Goal: Check status: Check status

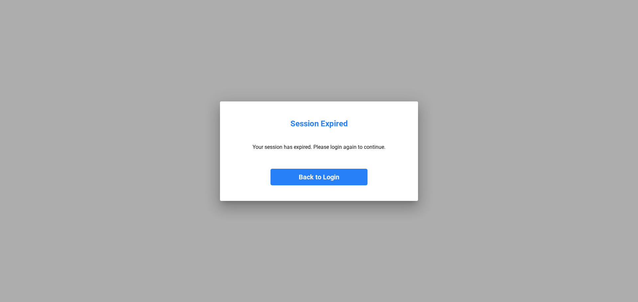
click at [307, 171] on button "Back to Login" at bounding box center [318, 177] width 97 height 17
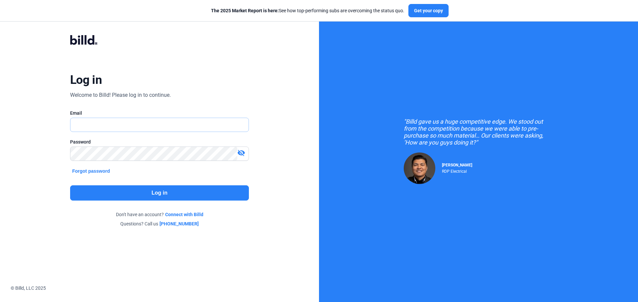
type input "[PERSON_NAME][EMAIL_ADDRESS][DOMAIN_NAME]"
click at [183, 197] on button "Log in" at bounding box center [159, 193] width 179 height 15
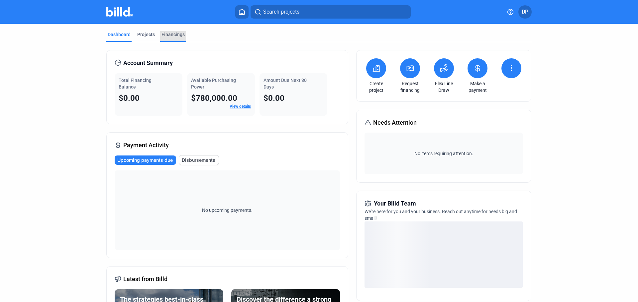
click at [169, 35] on div "Financings" at bounding box center [172, 34] width 23 height 7
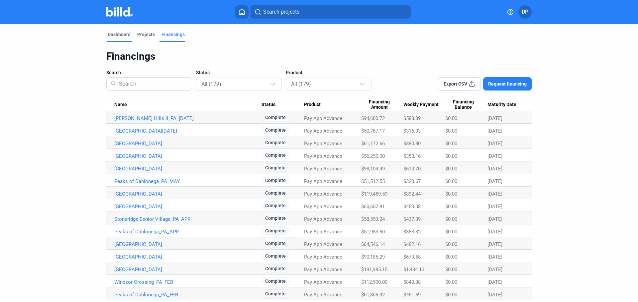
click at [123, 35] on div "Dashboard" at bounding box center [119, 34] width 23 height 7
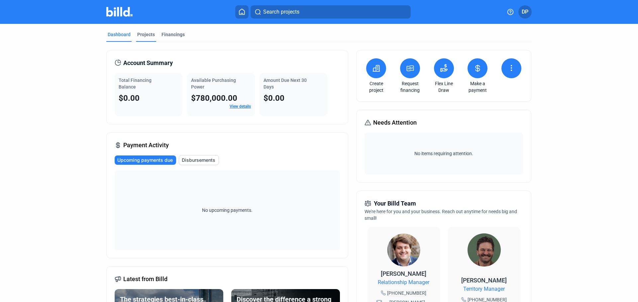
click at [145, 34] on div "Projects" at bounding box center [146, 34] width 18 height 7
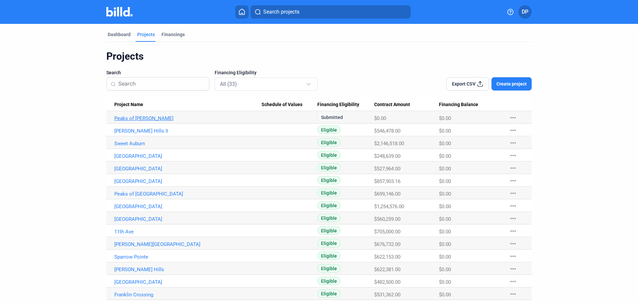
click at [128, 118] on link "Peaks of [PERSON_NAME]" at bounding box center [187, 119] width 147 height 6
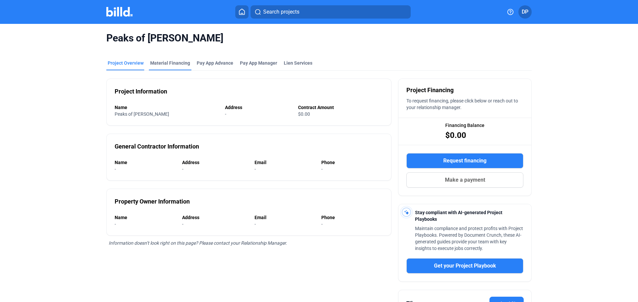
click at [177, 65] on div "Material Financing" at bounding box center [170, 63] width 40 height 7
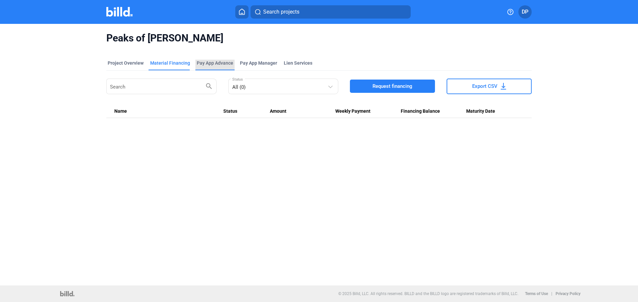
click at [212, 65] on div "Pay App Advance" at bounding box center [215, 63] width 37 height 7
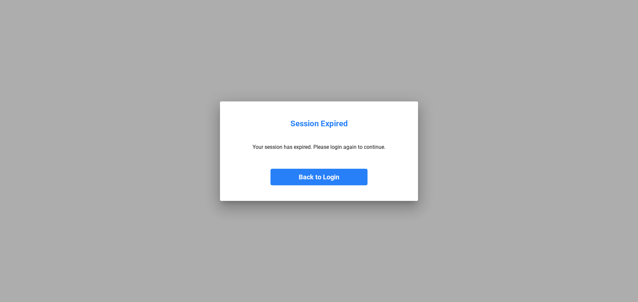
click at [329, 181] on button "Back to Login" at bounding box center [318, 177] width 97 height 17
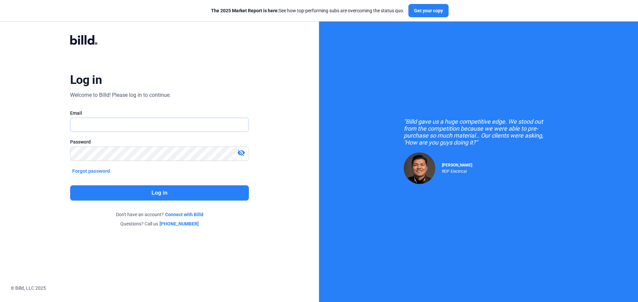
type input "[PERSON_NAME][EMAIL_ADDRESS][DOMAIN_NAME]"
click at [135, 191] on button "Log in" at bounding box center [159, 193] width 179 height 15
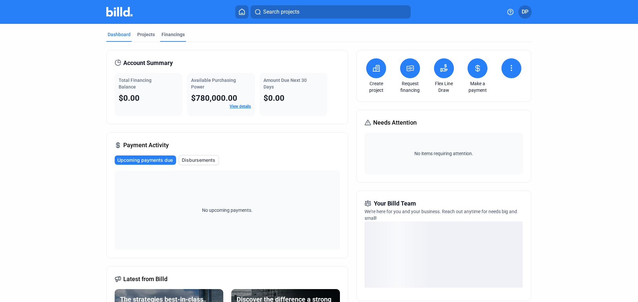
click at [173, 37] on div "Financings" at bounding box center [172, 34] width 23 height 7
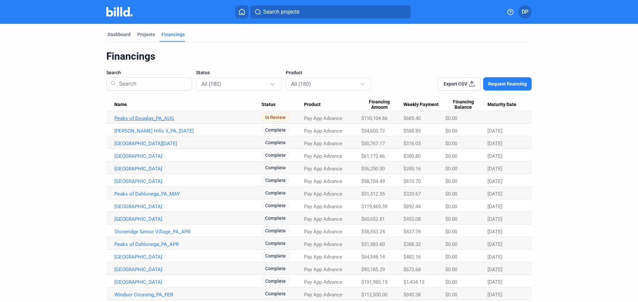
click at [152, 119] on link "Peaks of Douglas_PA_AUG" at bounding box center [187, 119] width 147 height 6
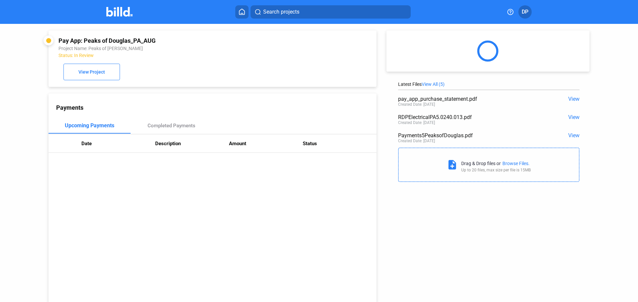
click at [572, 101] on div "Latest Files View All (5) pay_app_purchase_statement.pdf View Created Date: 09/…" at bounding box center [490, 105] width 229 height 162
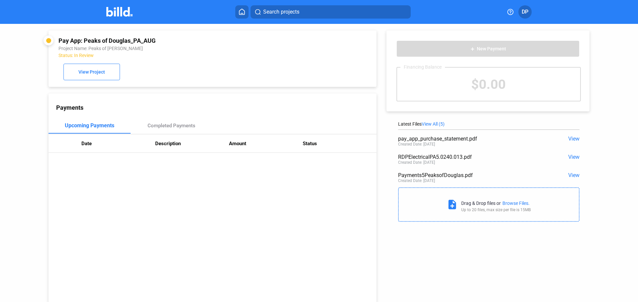
click at [568, 140] on span "View" at bounding box center [573, 139] width 11 height 6
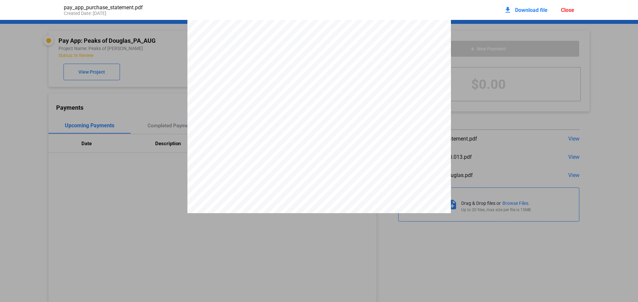
scroll to position [535, 0]
click at [522, 256] on pdf-viewer "DISCLOSURE STATEMENT This Disclosure Statement is being provided by Billd Excha…" at bounding box center [319, 141] width 638 height 242
click at [563, 13] on div "Close" at bounding box center [566, 10] width 13 height 6
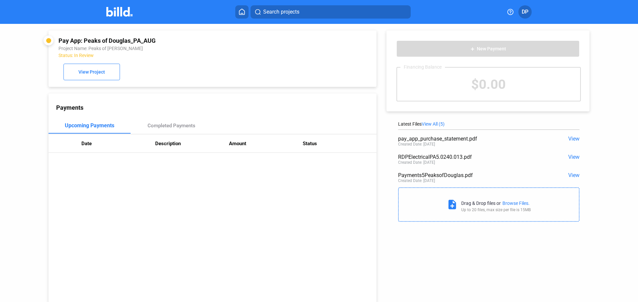
click at [243, 12] on icon at bounding box center [241, 12] width 7 height 6
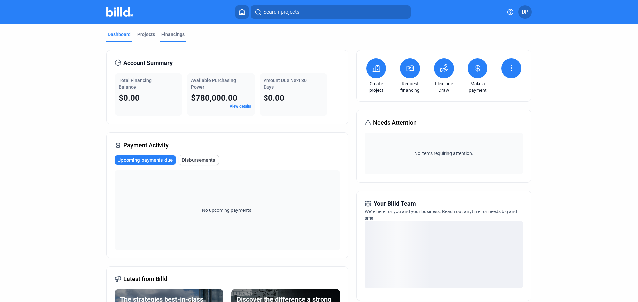
click at [175, 34] on div "Financings" at bounding box center [172, 34] width 23 height 7
